Goal: Use online tool/utility: Utilize a website feature to perform a specific function

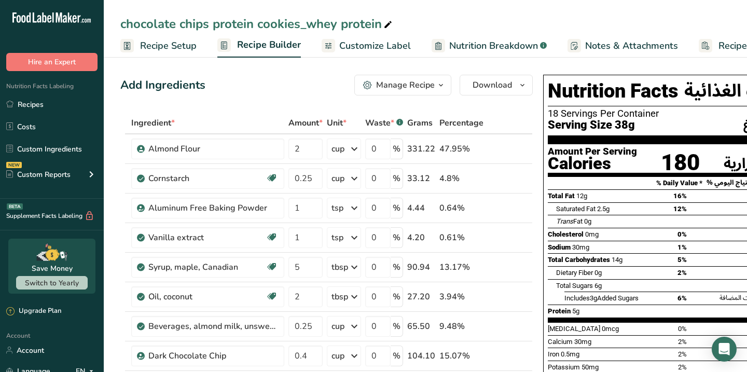
click at [378, 42] on span "Customize Label" at bounding box center [375, 46] width 72 height 14
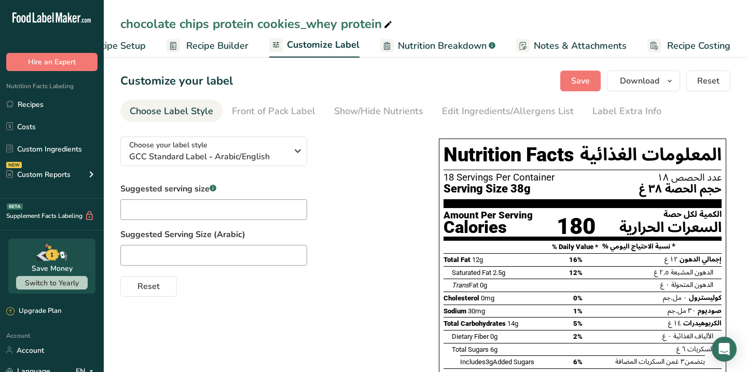
click at [686, 43] on span "Recipe Costing" at bounding box center [699, 46] width 63 height 14
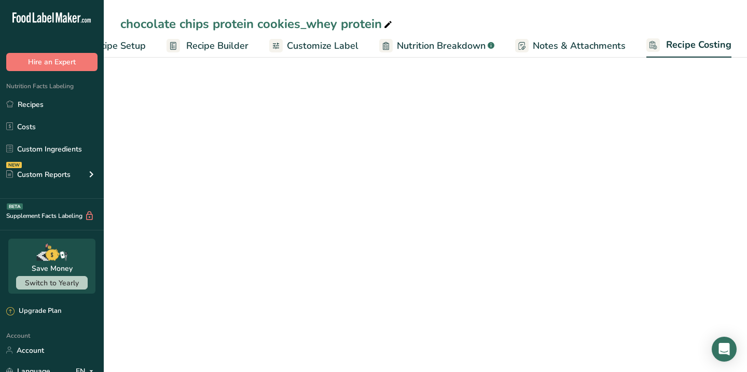
scroll to position [0, 51]
select select "5"
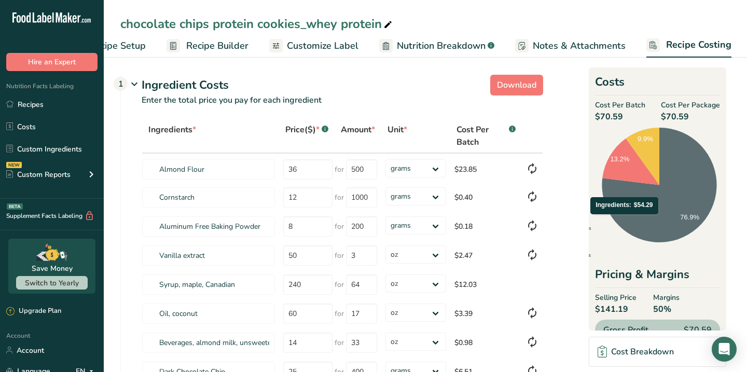
scroll to position [18, 0]
